Goal: Navigation & Orientation: Find specific page/section

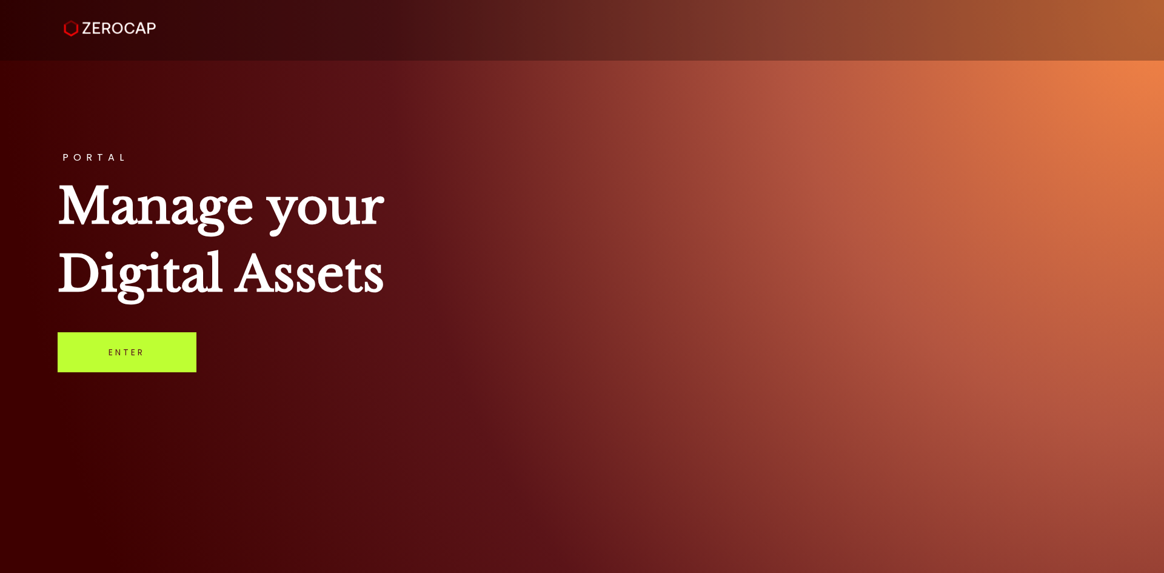
click at [173, 338] on link "Enter" at bounding box center [127, 352] width 139 height 40
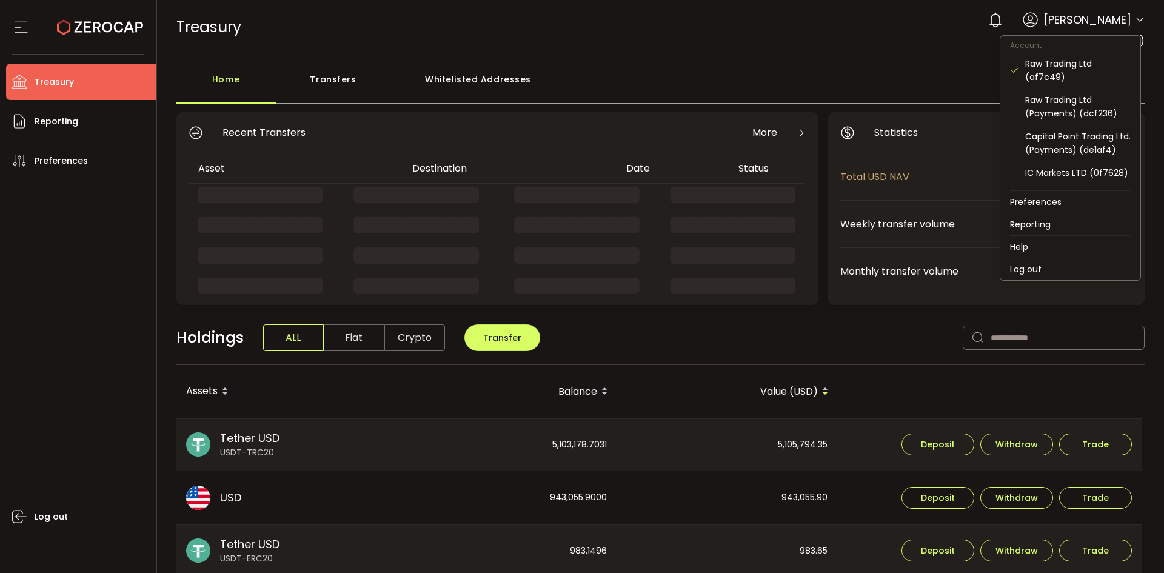
click at [1138, 21] on icon at bounding box center [1140, 20] width 10 height 10
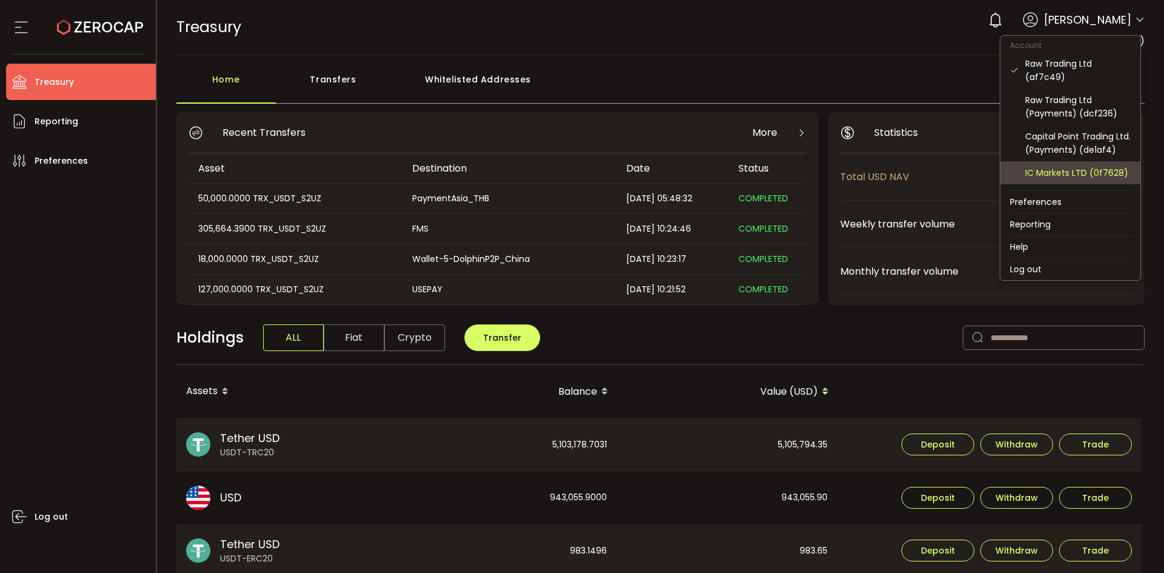
click at [1069, 179] on div "IC Markets LTD (0f7628)" at bounding box center [1077, 172] width 105 height 13
